Goal: Find specific page/section: Find specific page/section

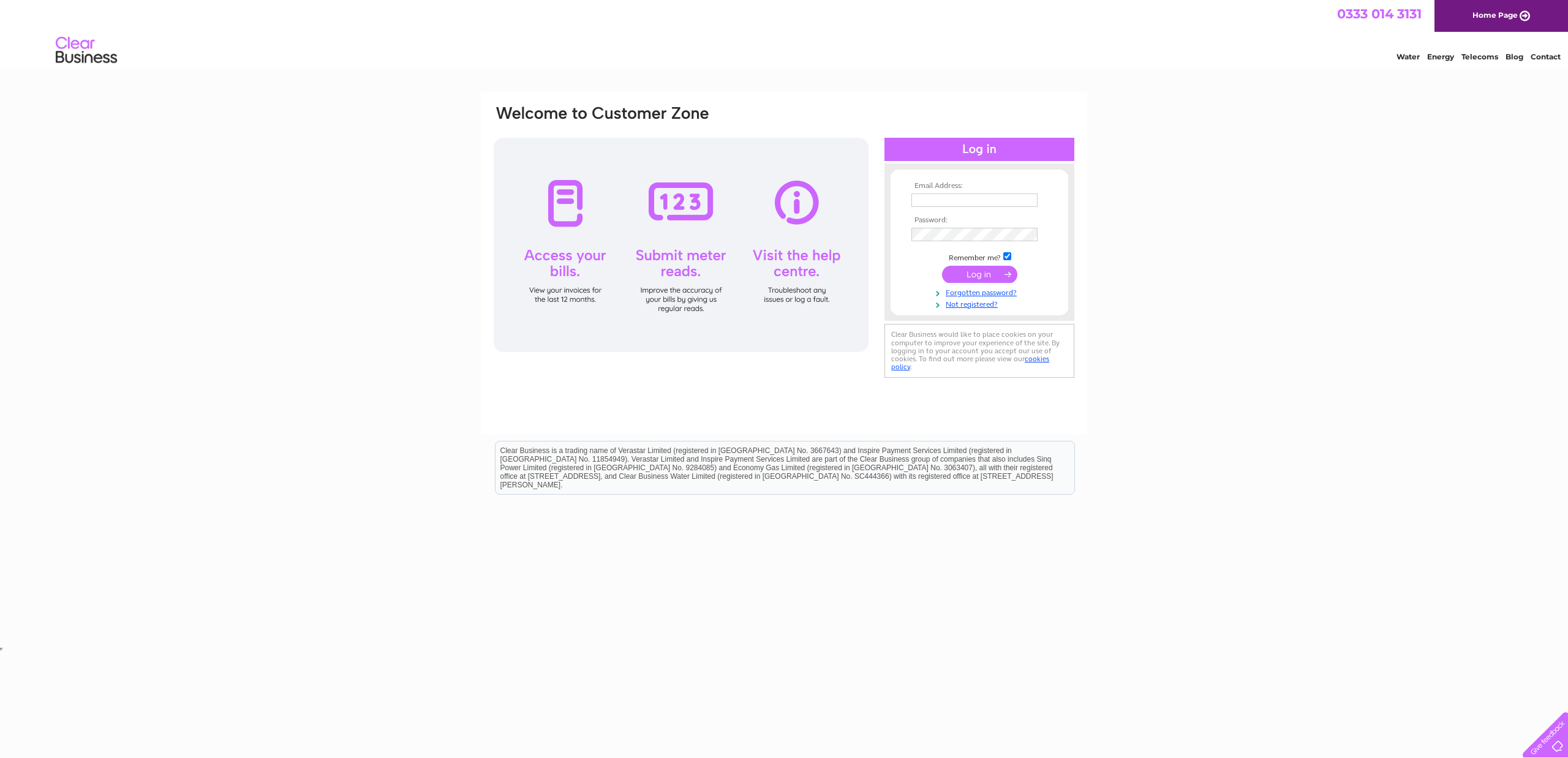
type input "pauldeluzy@gmail.com"
click at [980, 273] on input "submit" at bounding box center [980, 274] width 76 height 17
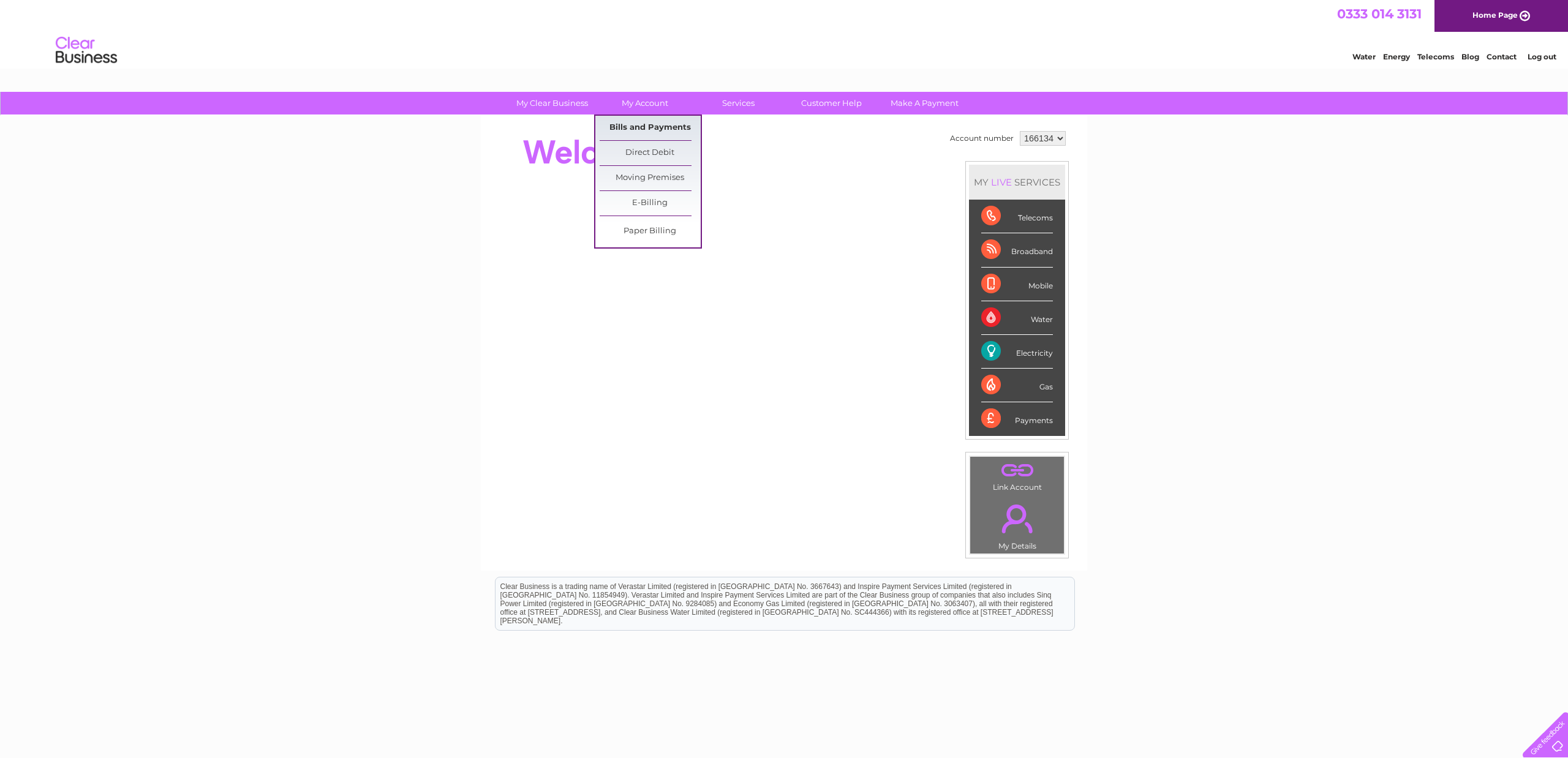
click at [653, 125] on link "Bills and Payments" at bounding box center [650, 128] width 101 height 24
